Goal: Task Accomplishment & Management: Manage account settings

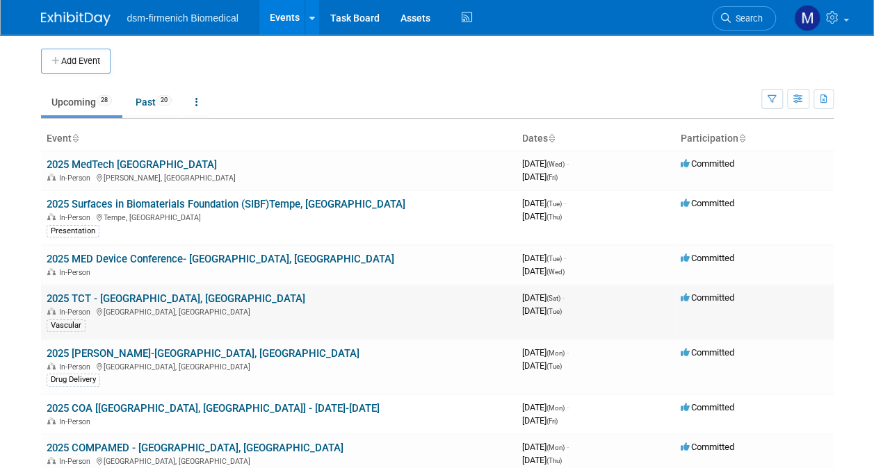
click at [147, 304] on td "2025 TCT - [GEOGRAPHIC_DATA], [GEOGRAPHIC_DATA] In-Person [GEOGRAPHIC_DATA], [G…" at bounding box center [278, 312] width 475 height 55
click at [91, 299] on link "2025 TCT - [GEOGRAPHIC_DATA], [GEOGRAPHIC_DATA]" at bounding box center [176, 299] width 259 height 13
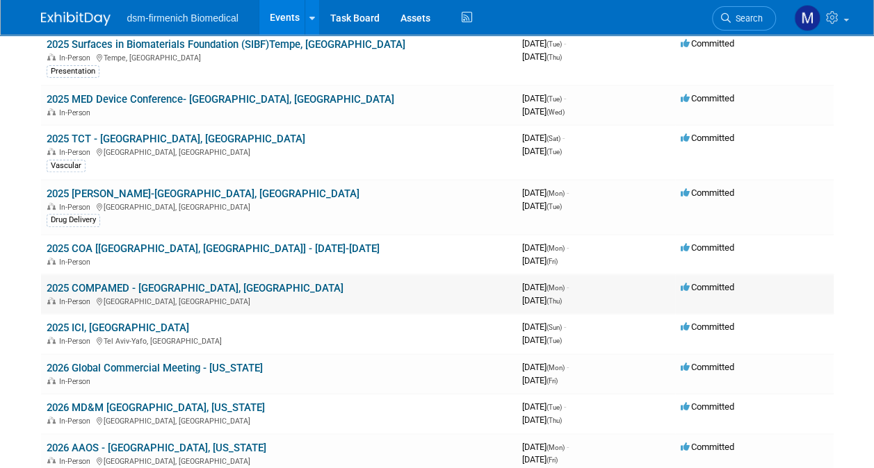
scroll to position [278, 0]
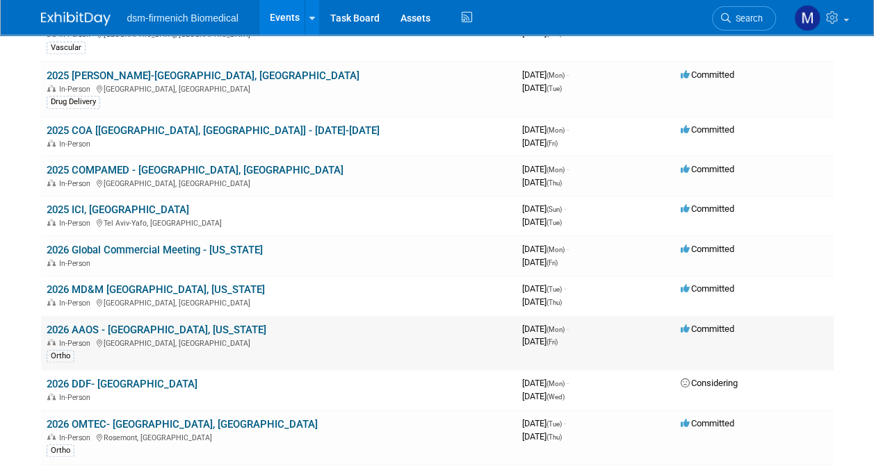
click at [136, 329] on link "2026 AAOS - [GEOGRAPHIC_DATA], [US_STATE]" at bounding box center [157, 330] width 220 height 13
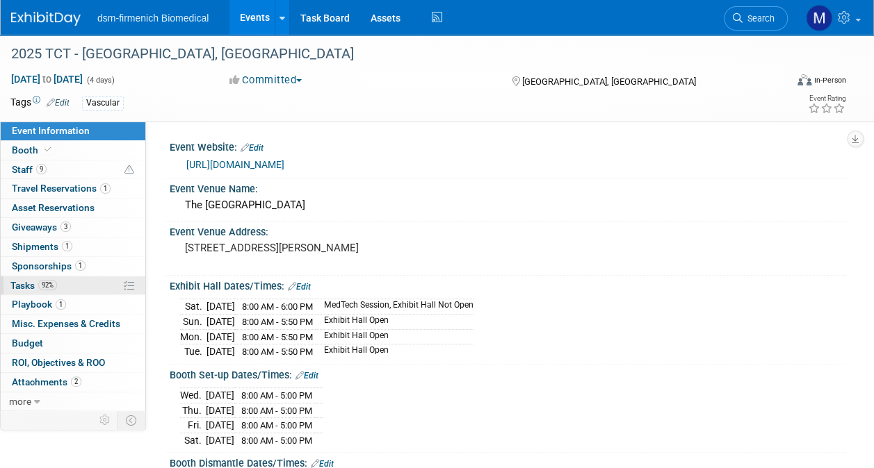
click at [33, 282] on span "Tasks 92%" at bounding box center [33, 285] width 47 height 11
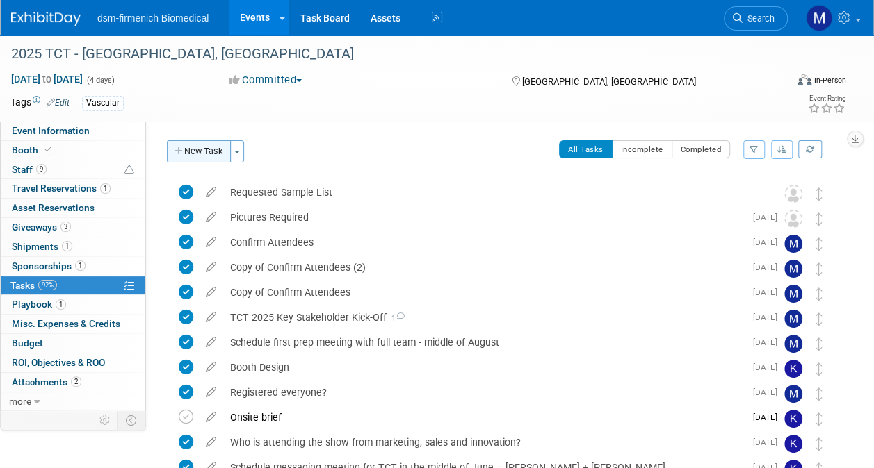
click at [223, 157] on button "New Task" at bounding box center [199, 151] width 64 height 22
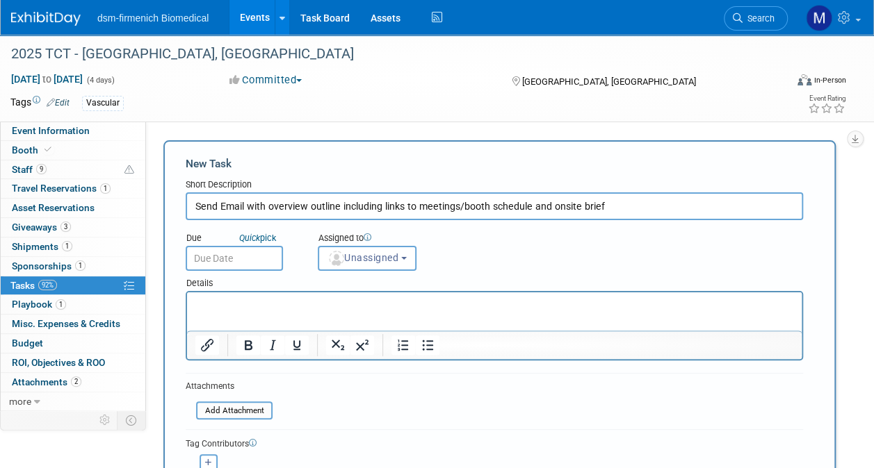
type input "Send Email with overview outline including links to meetings/booth schedule and…"
click at [224, 263] on input "text" at bounding box center [234, 258] width 97 height 25
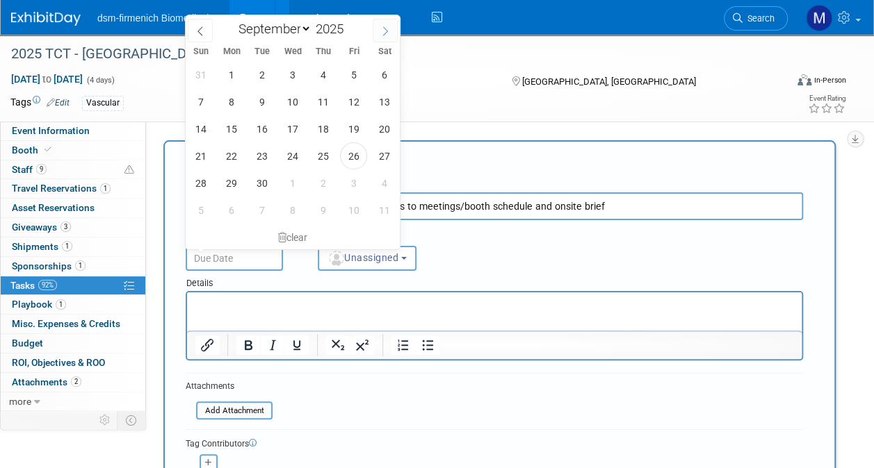
click at [384, 32] on icon at bounding box center [385, 31] width 10 height 10
select select "9"
click at [293, 155] on span "22" at bounding box center [292, 155] width 27 height 27
type input "Oct 22, 2025"
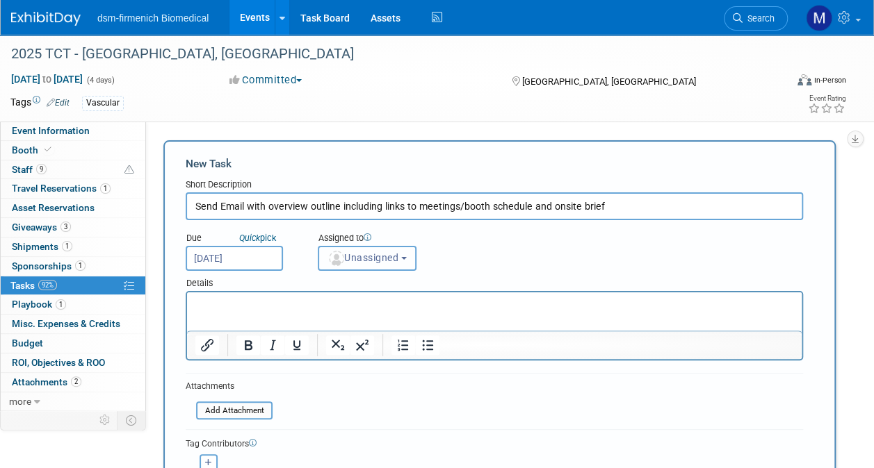
click at [375, 250] on button "Unassigned" at bounding box center [367, 258] width 99 height 25
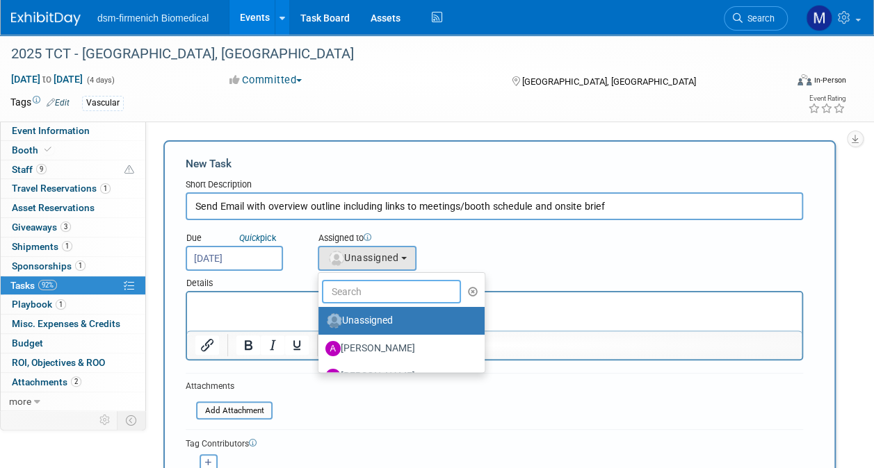
click at [367, 293] on input "text" at bounding box center [391, 292] width 139 height 24
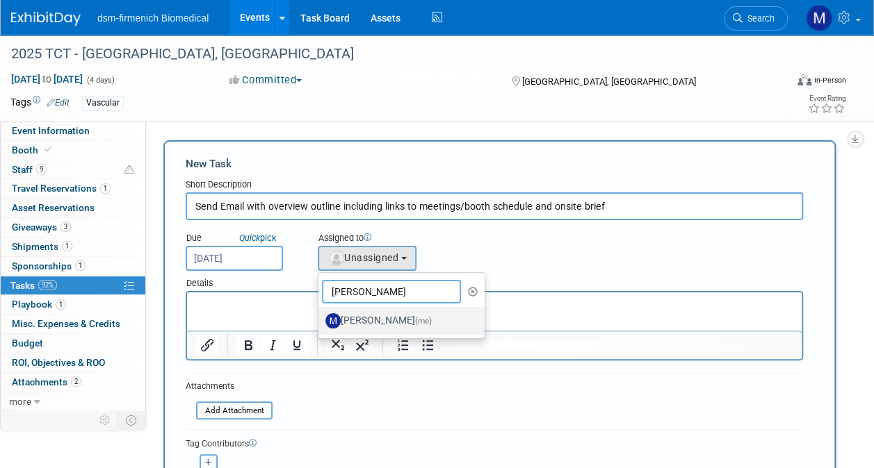
type input "melanie"
click at [368, 317] on label "Melanie Davison (me)" at bounding box center [397, 321] width 145 height 22
click at [320, 317] on input "Melanie Davison (me)" at bounding box center [315, 319] width 9 height 9
select select "9a77ccdc-7e69-48c3-a6b3-8bd63c291c66"
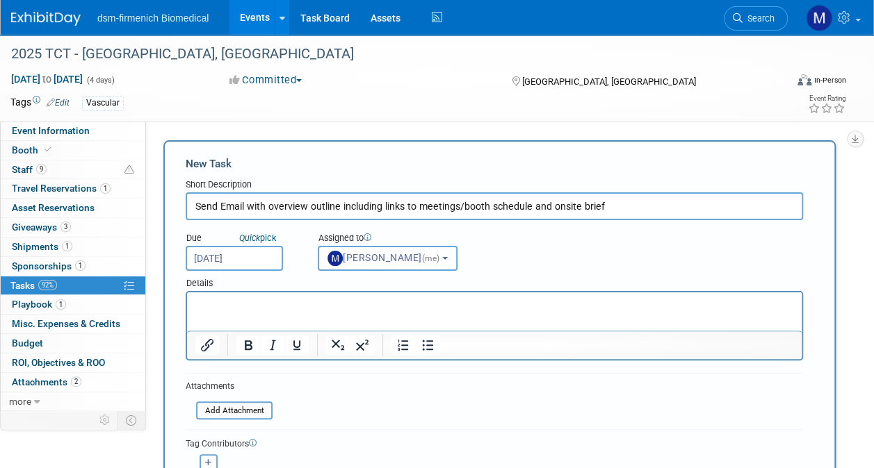
click at [236, 311] on p "Rich Text Area. Press ALT-0 for help." at bounding box center [494, 305] width 598 height 14
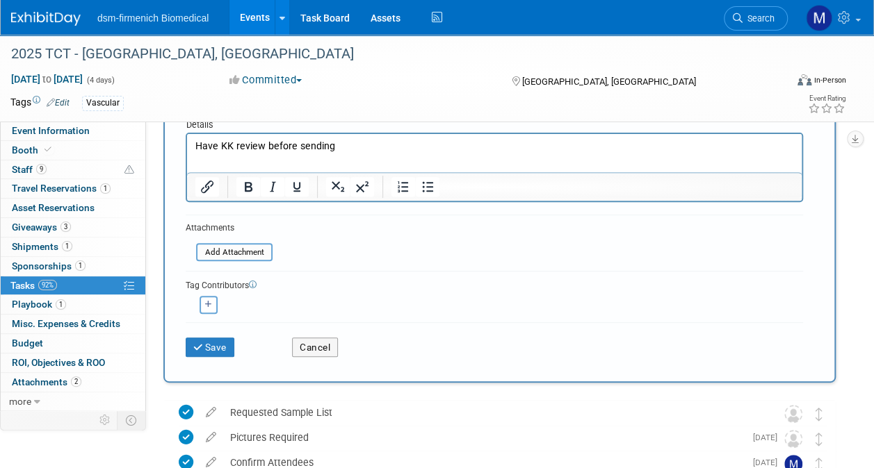
scroll to position [208, 0]
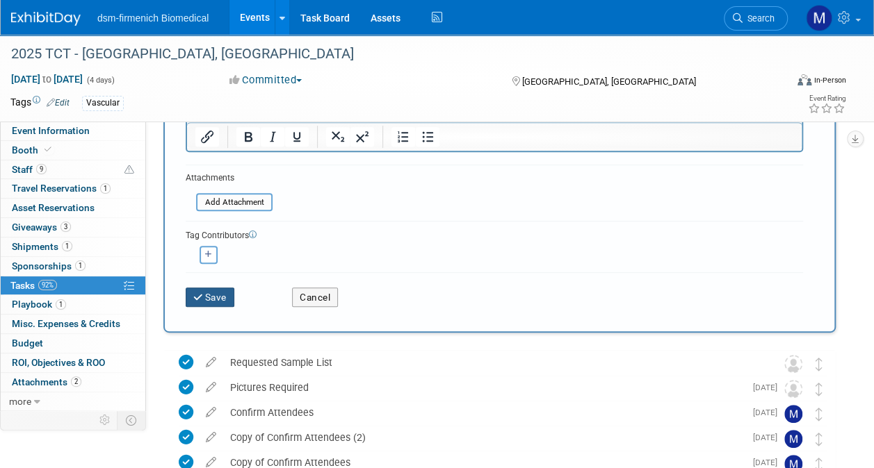
click at [212, 295] on button "Save" at bounding box center [210, 297] width 49 height 19
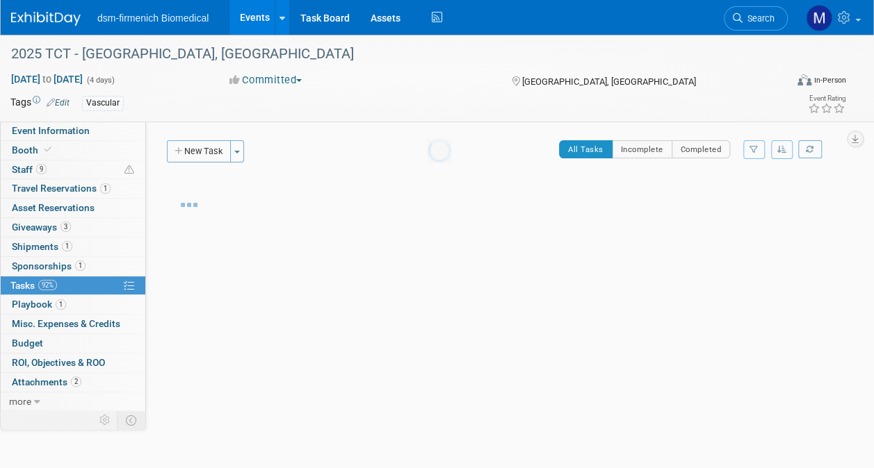
scroll to position [0, 0]
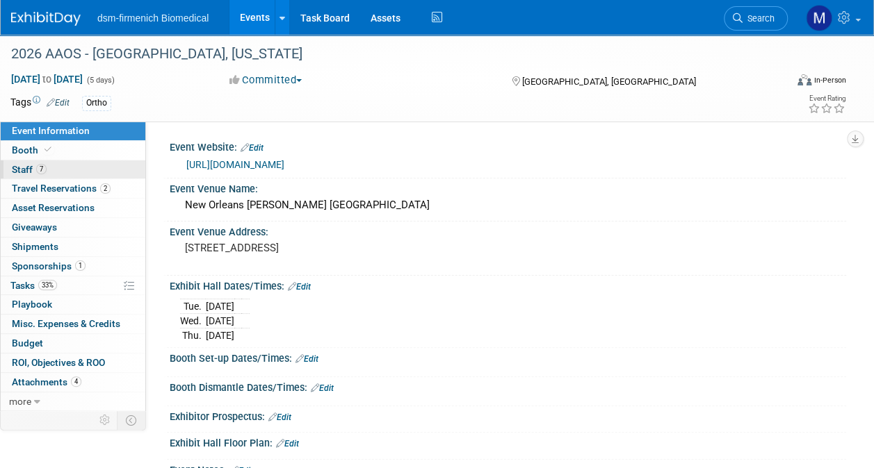
click at [29, 174] on span "Staff 7" at bounding box center [29, 169] width 35 height 11
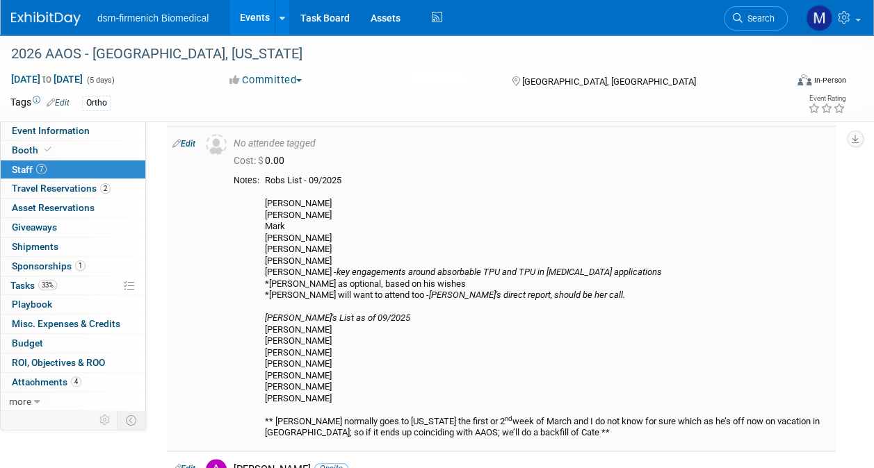
scroll to position [278, 0]
